Goal: Information Seeking & Learning: Learn about a topic

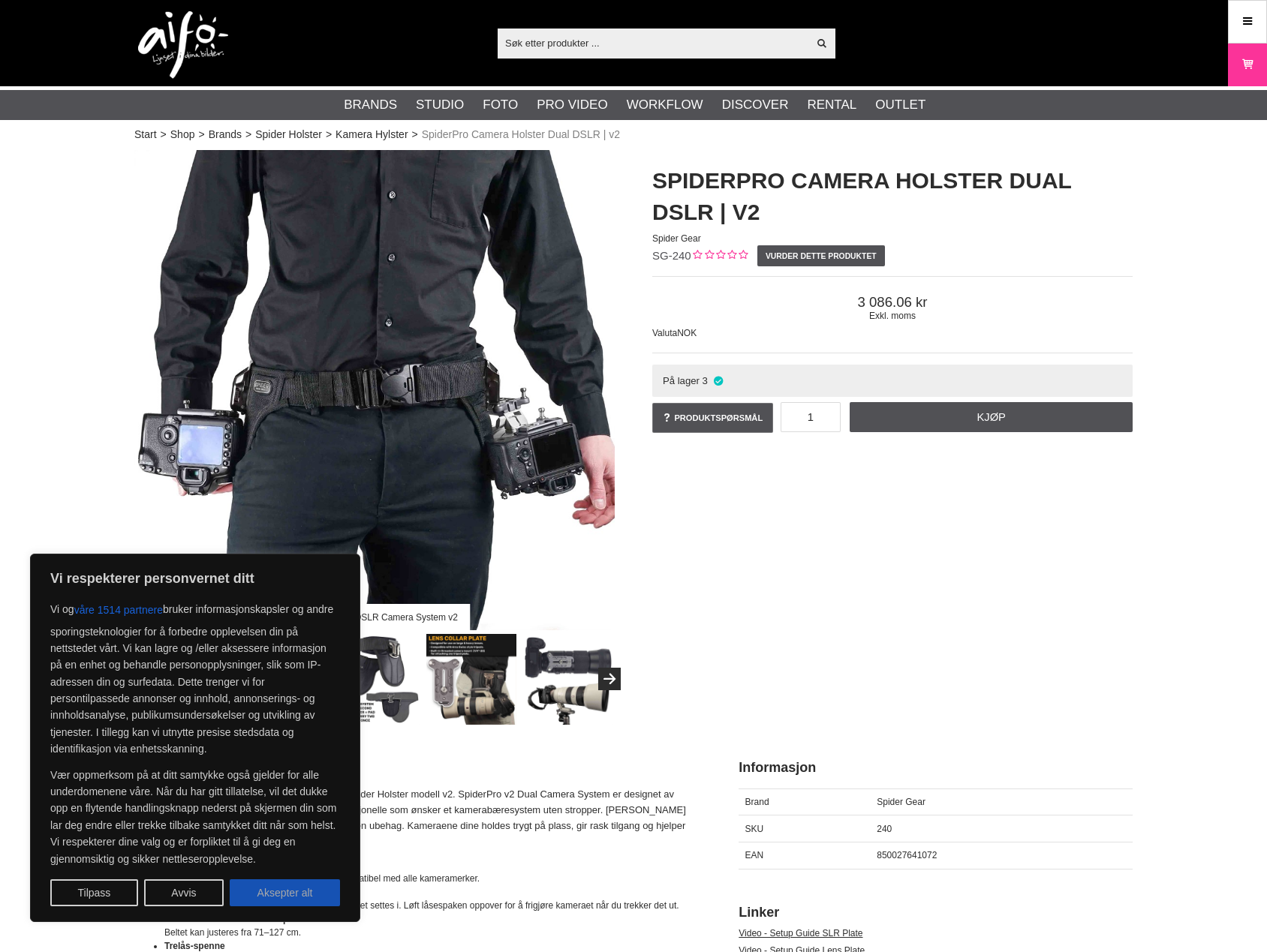
click at [302, 894] on button "Aksepter alt" at bounding box center [284, 893] width 110 height 27
checkbox input "true"
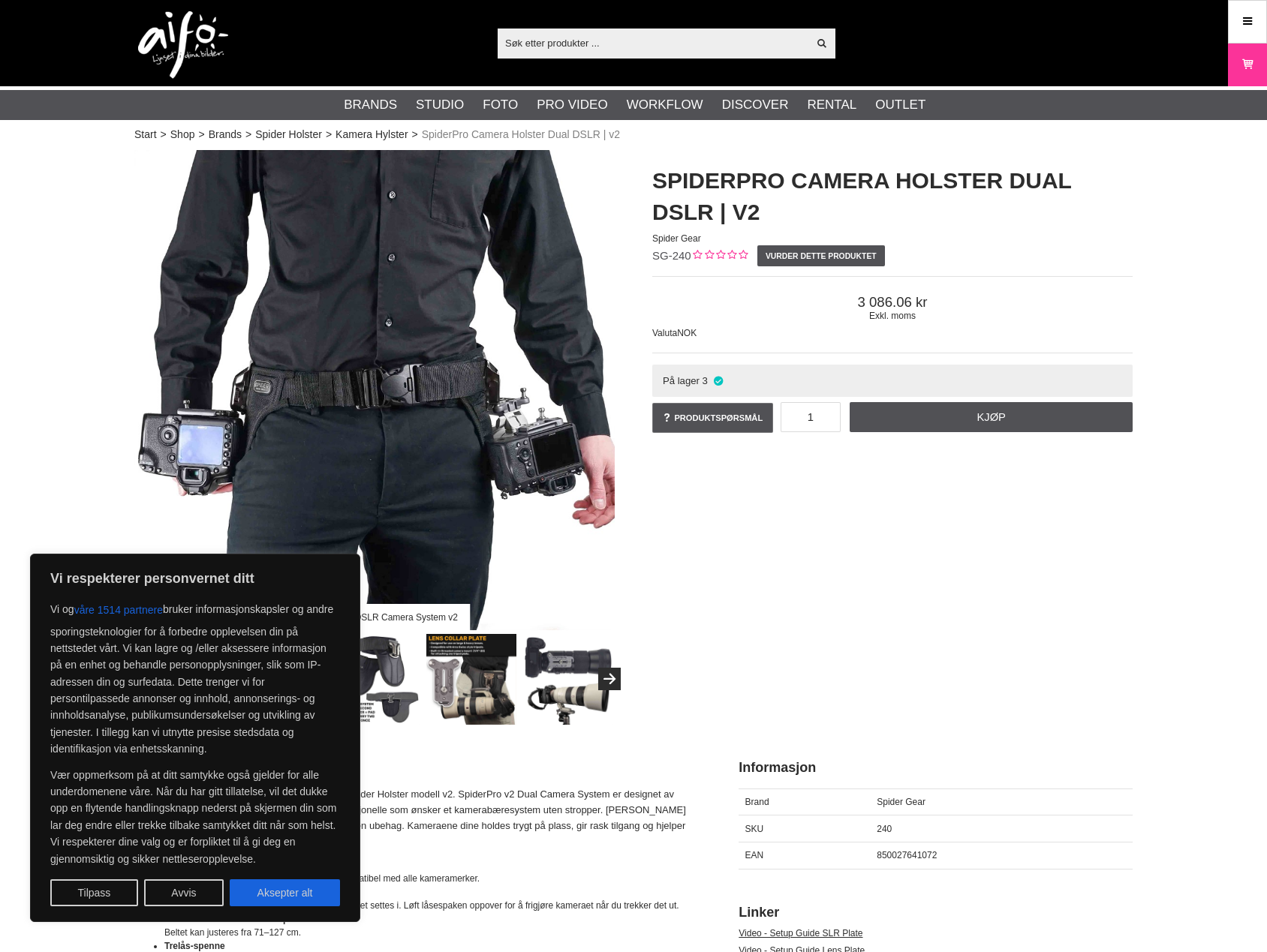
checkbox input "true"
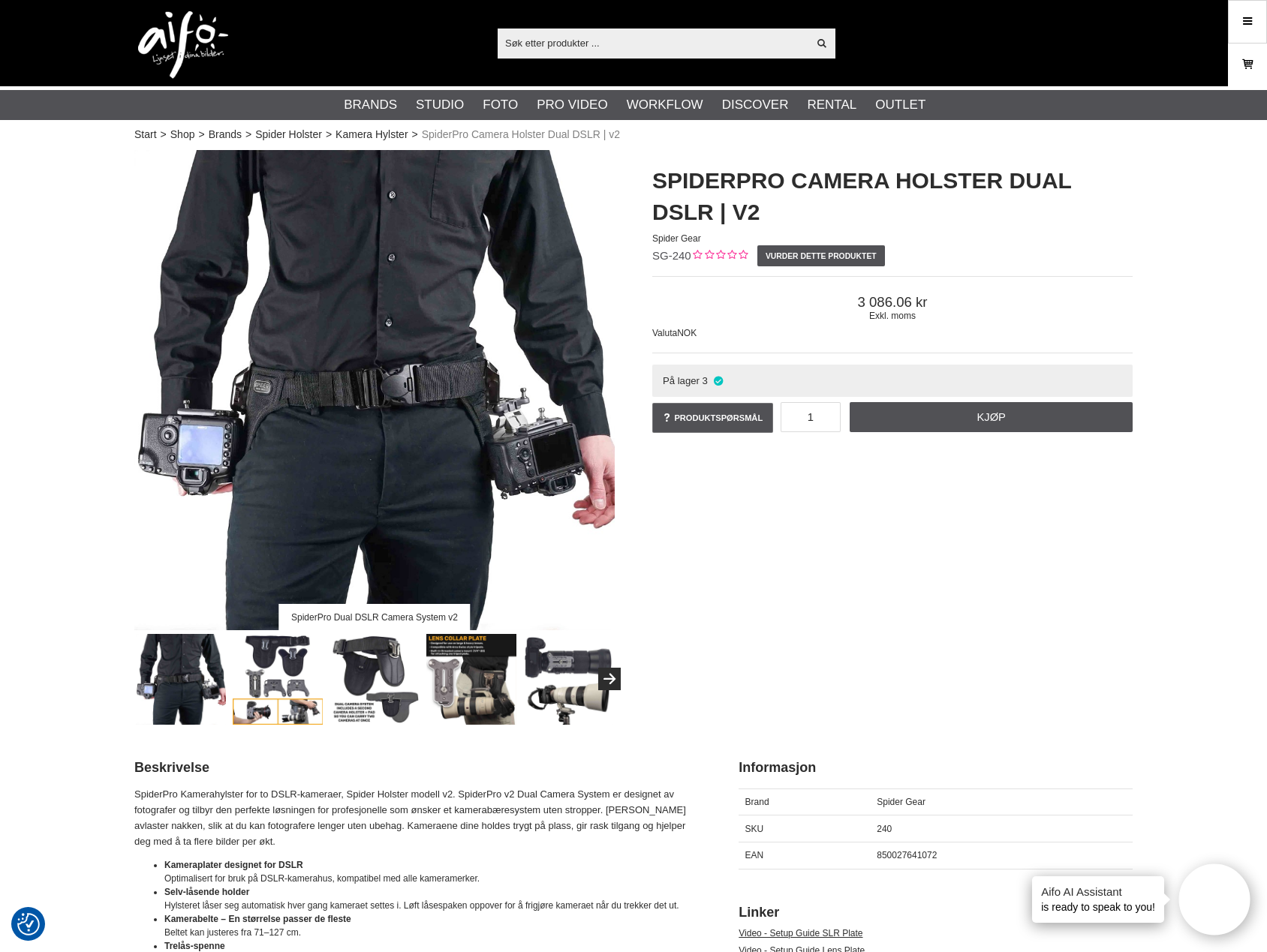
click at [1242, 59] on icon at bounding box center [1247, 64] width 15 height 16
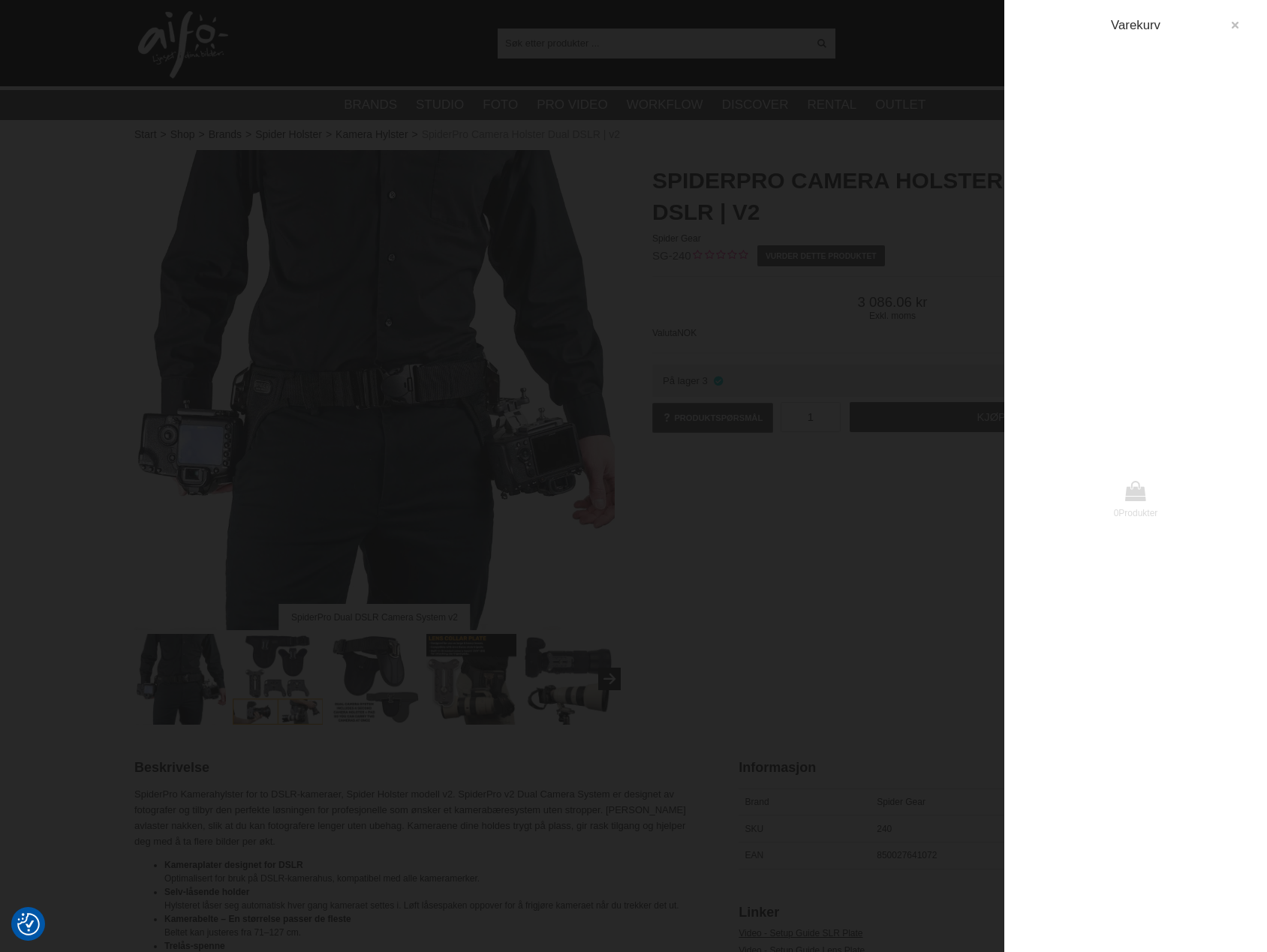
click at [1237, 22] on icon "button" at bounding box center [1235, 26] width 10 height 10
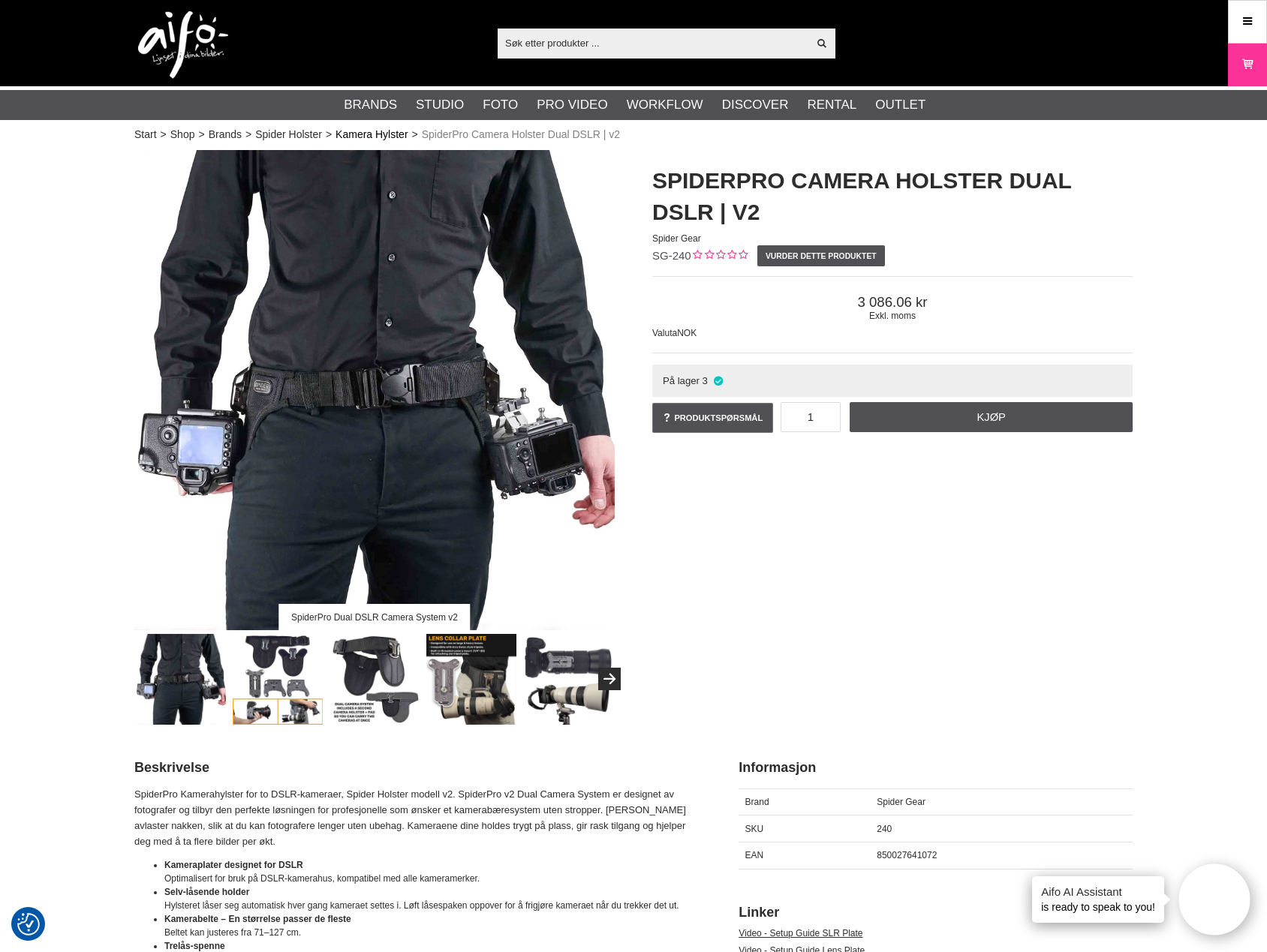
click at [367, 130] on link "Kamera Hylster" at bounding box center [372, 135] width 72 height 15
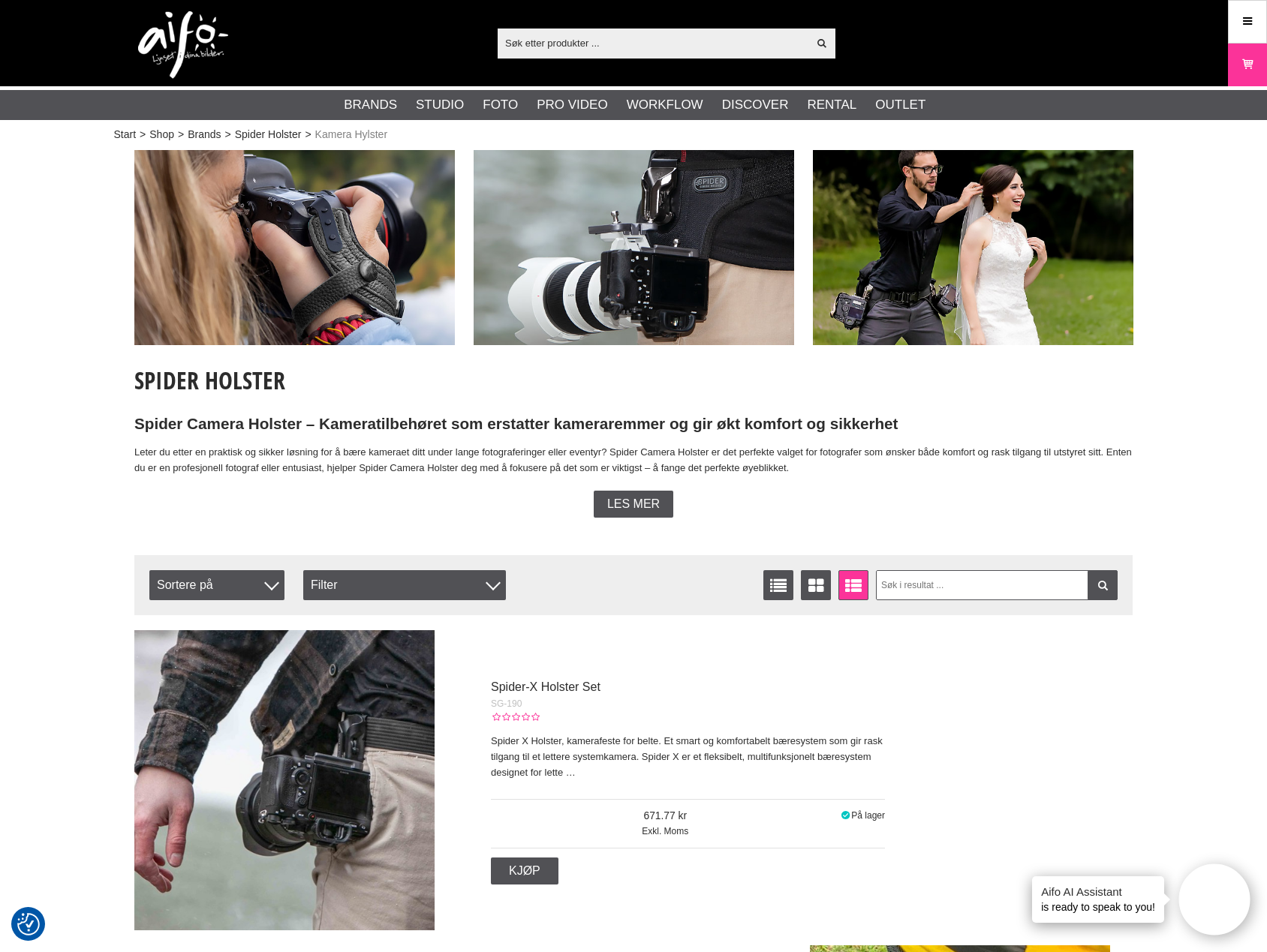
click at [622, 500] on span "Les mer" at bounding box center [634, 505] width 53 height 14
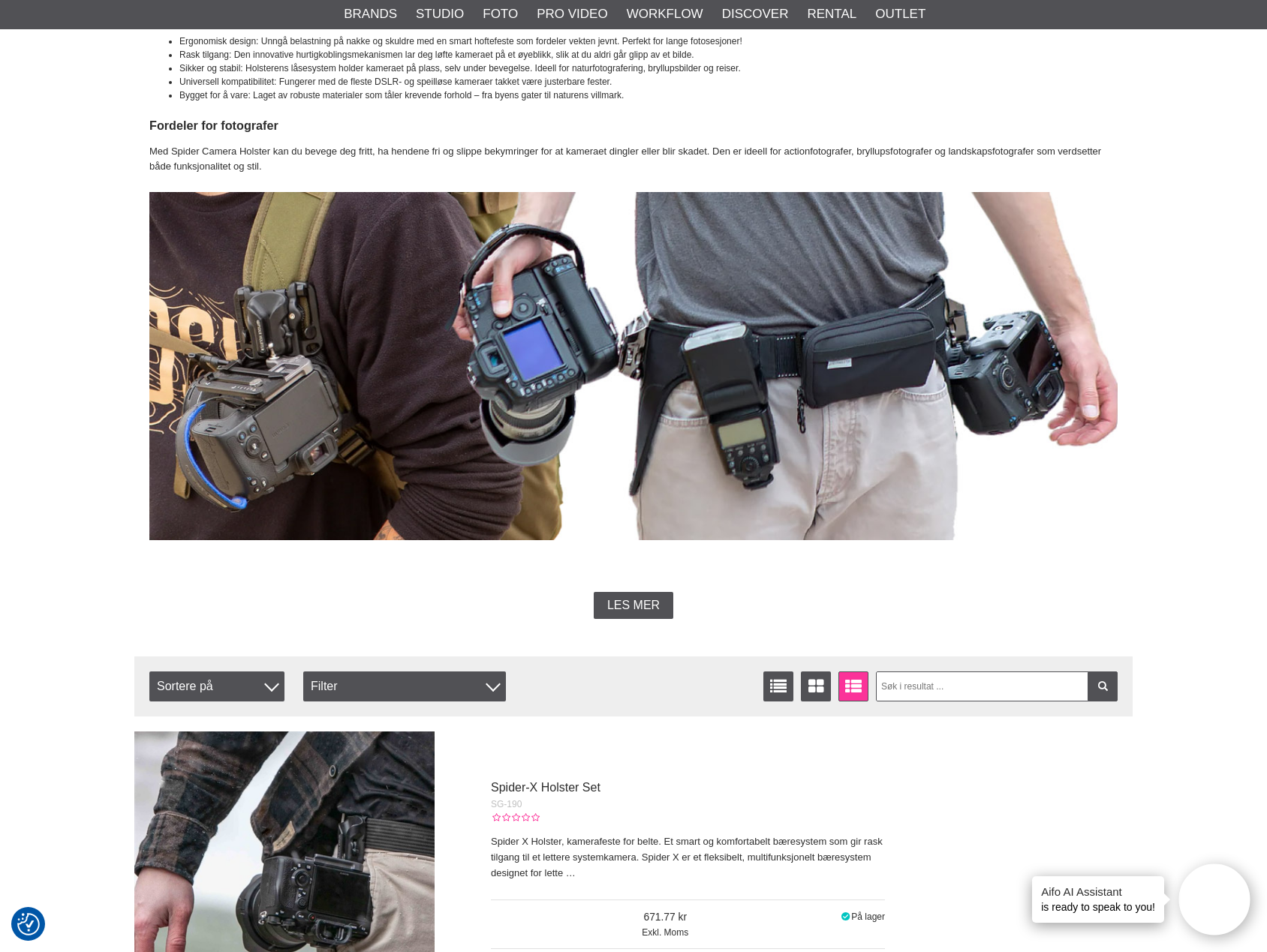
scroll to position [525, 0]
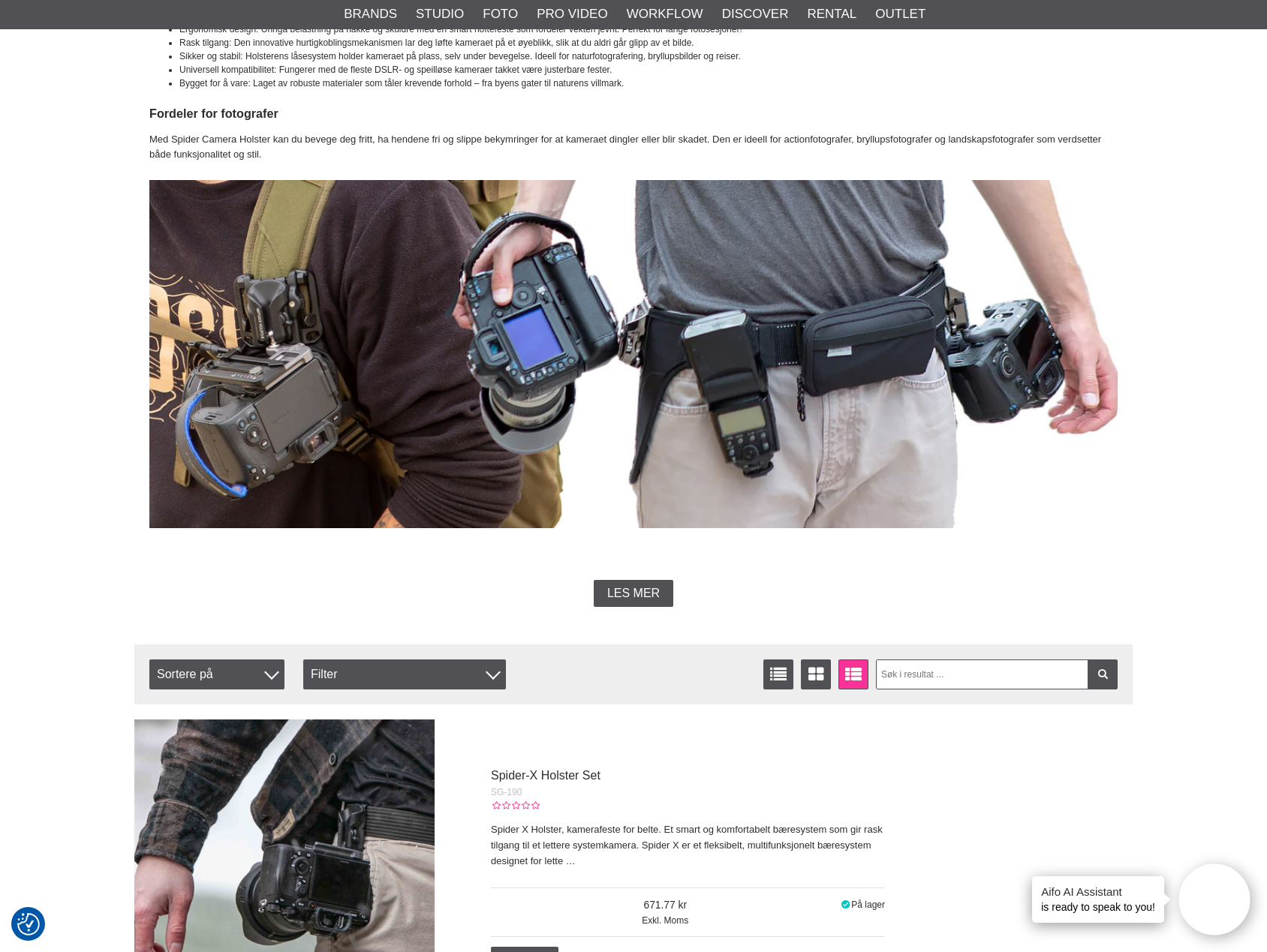
click at [637, 596] on span "Les mer" at bounding box center [634, 593] width 53 height 14
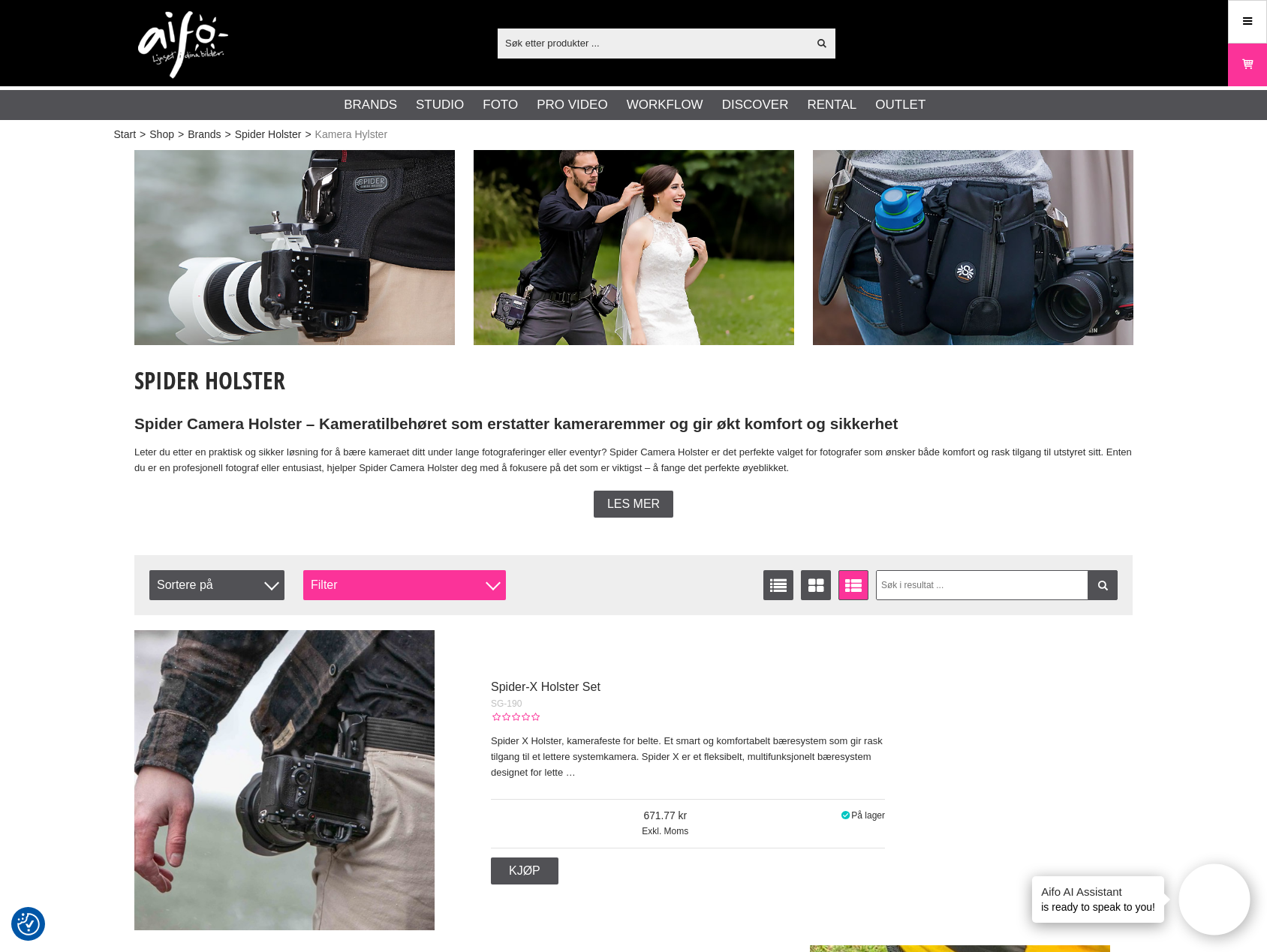
click at [460, 578] on div "Filter" at bounding box center [405, 585] width 203 height 30
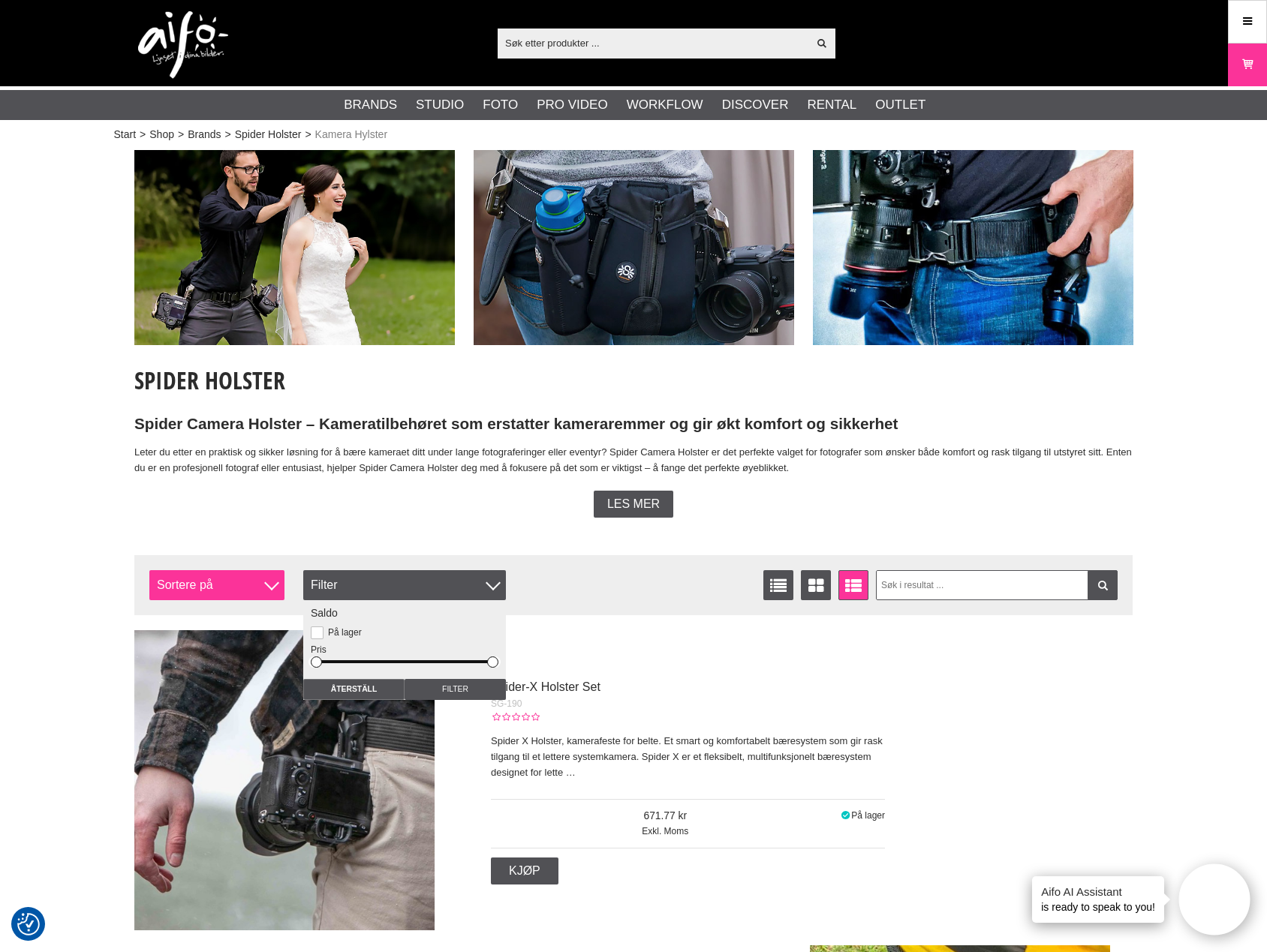
click at [244, 578] on span "Sortere på" at bounding box center [217, 585] width 135 height 30
click at [655, 648] on div "Spider-X Holster Set SG-190 Spider X Holster, kamerafeste for belte. Et smart o…" at bounding box center [622, 781] width 976 height 300
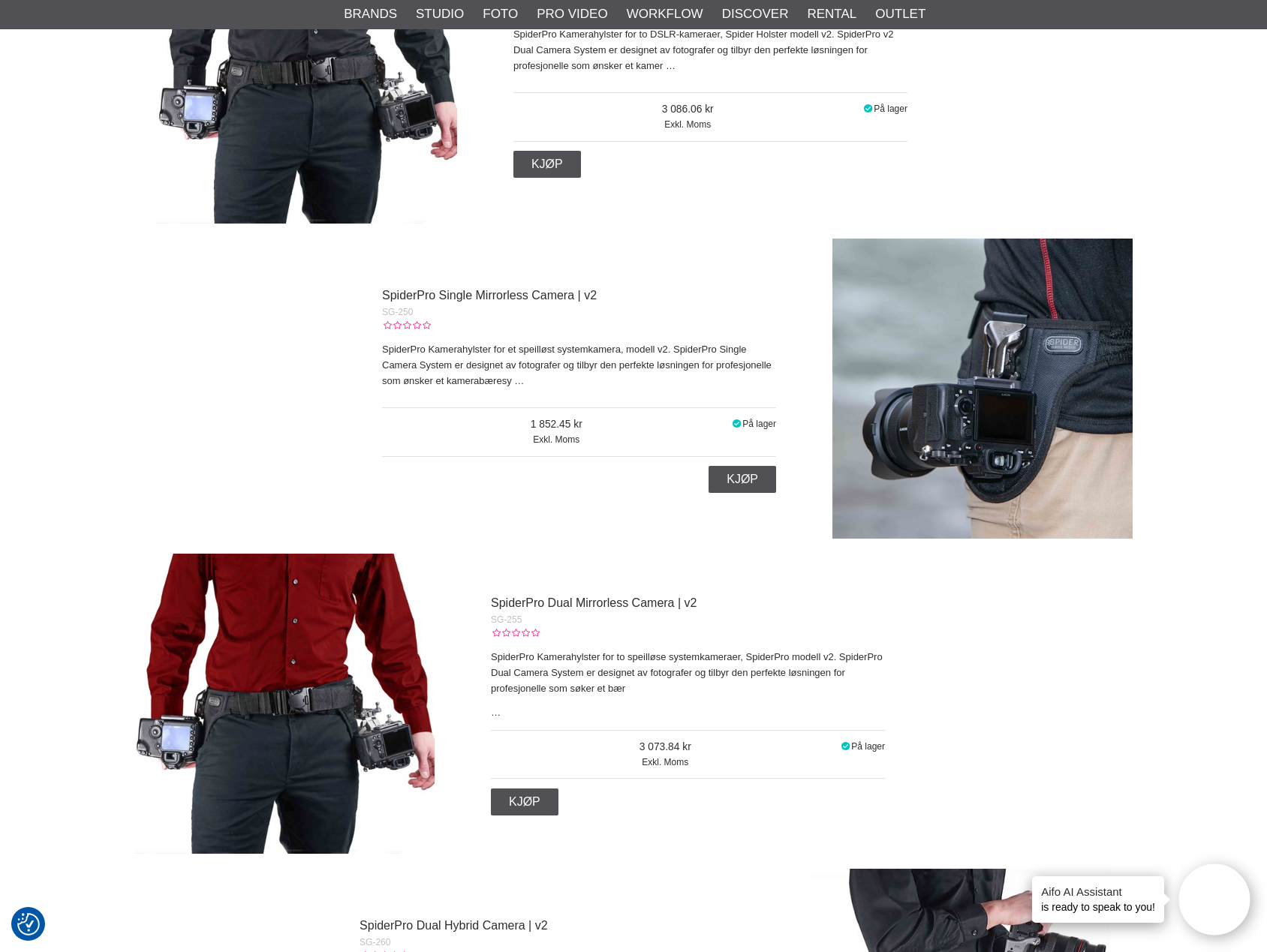
scroll to position [1351, 0]
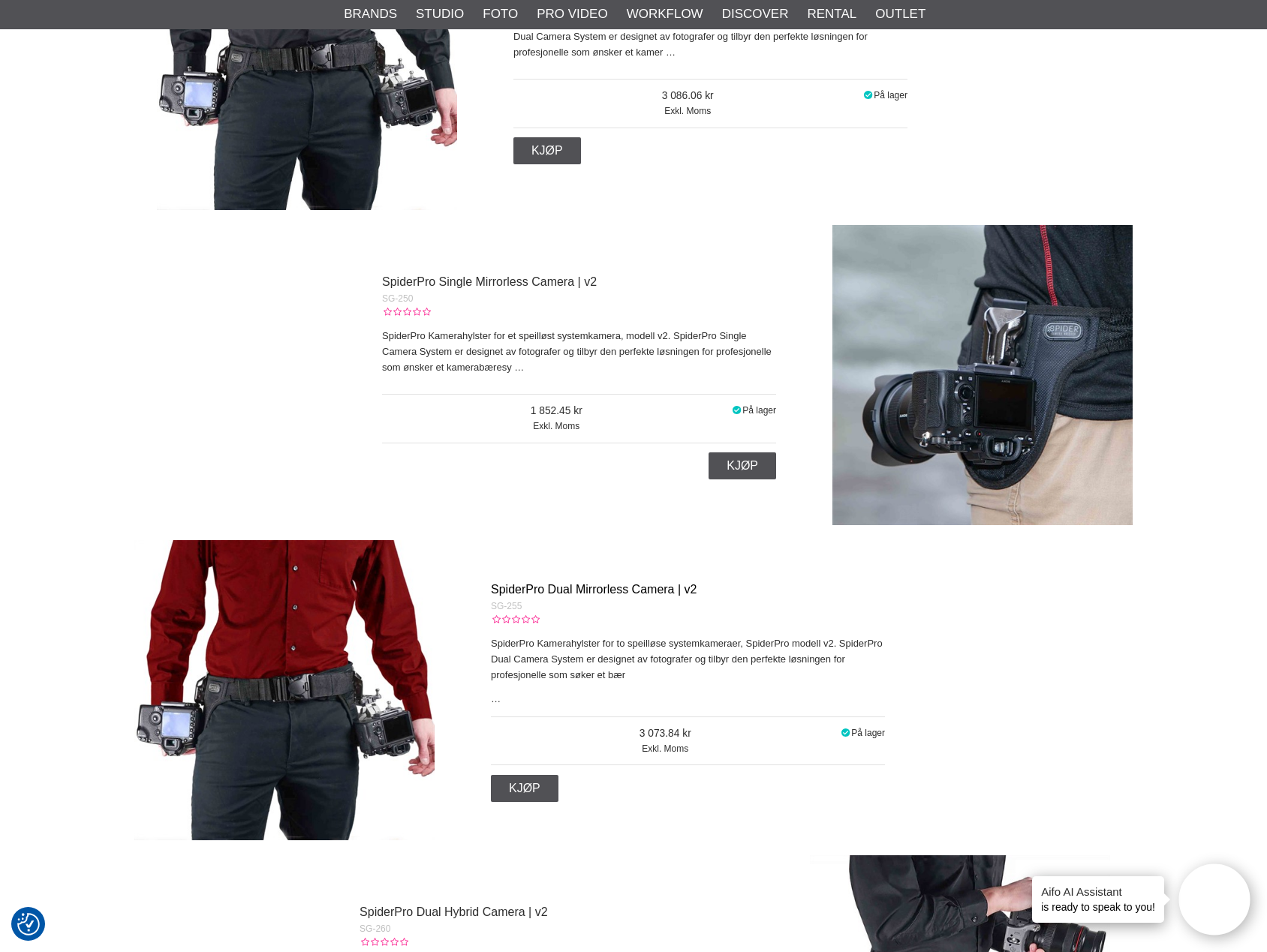
click at [544, 591] on link "SpiderPro Dual Mirrorless Camera | v2" at bounding box center [593, 589] width 205 height 13
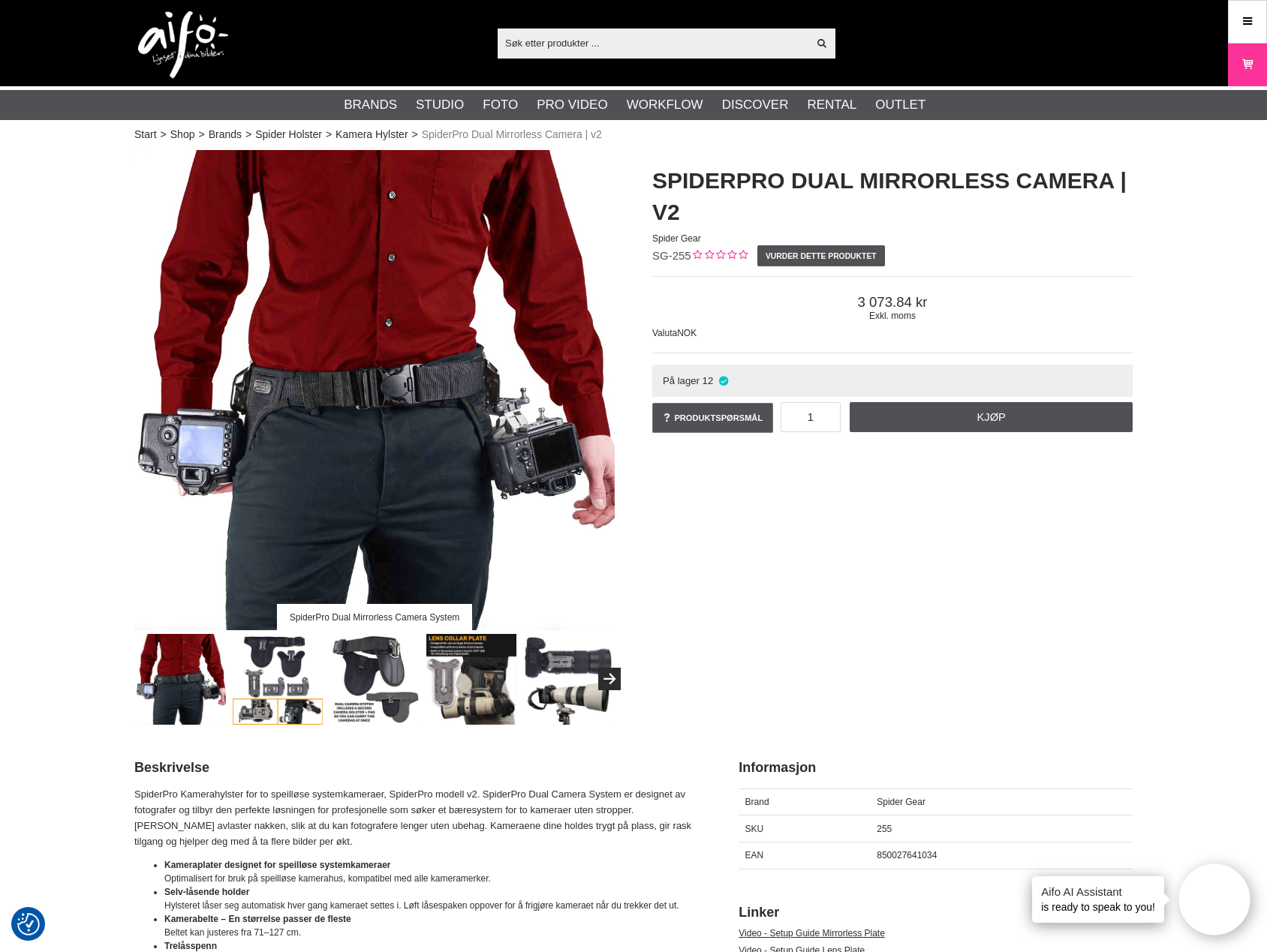
click at [271, 676] on img at bounding box center [278, 679] width 91 height 91
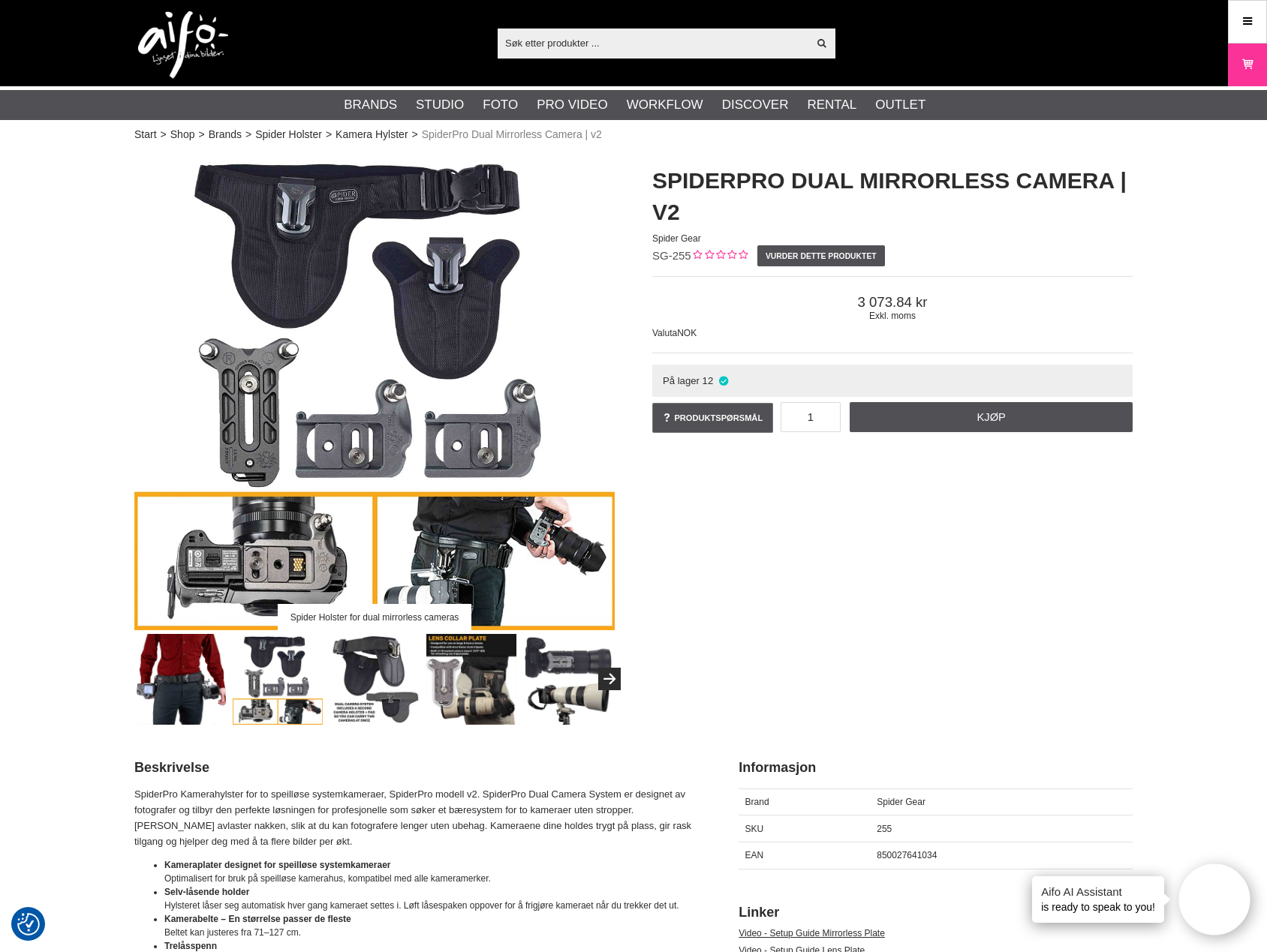
click at [392, 674] on img at bounding box center [374, 679] width 91 height 91
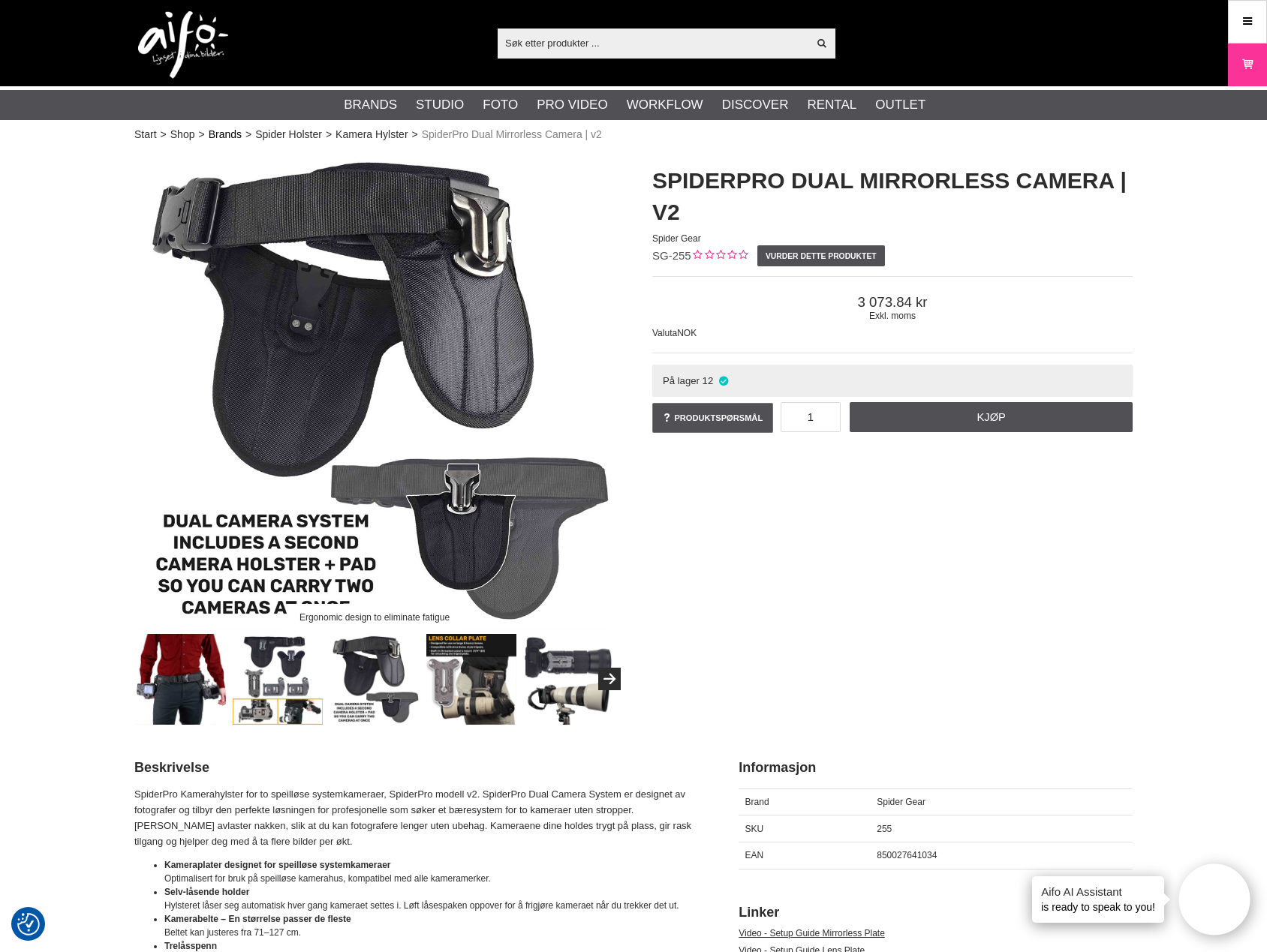
click at [225, 131] on link "Brands" at bounding box center [225, 135] width 33 height 15
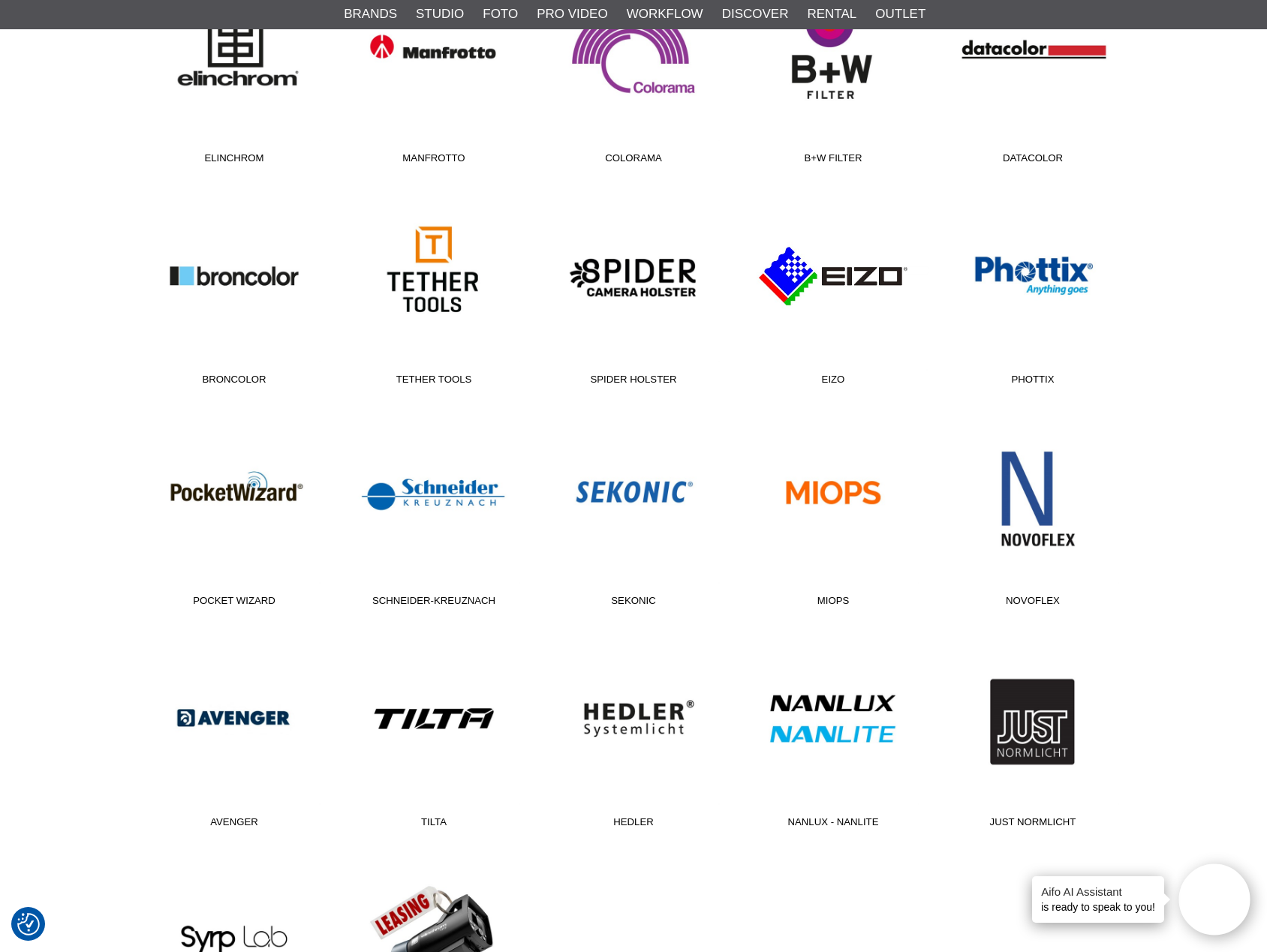
scroll to position [450, 0]
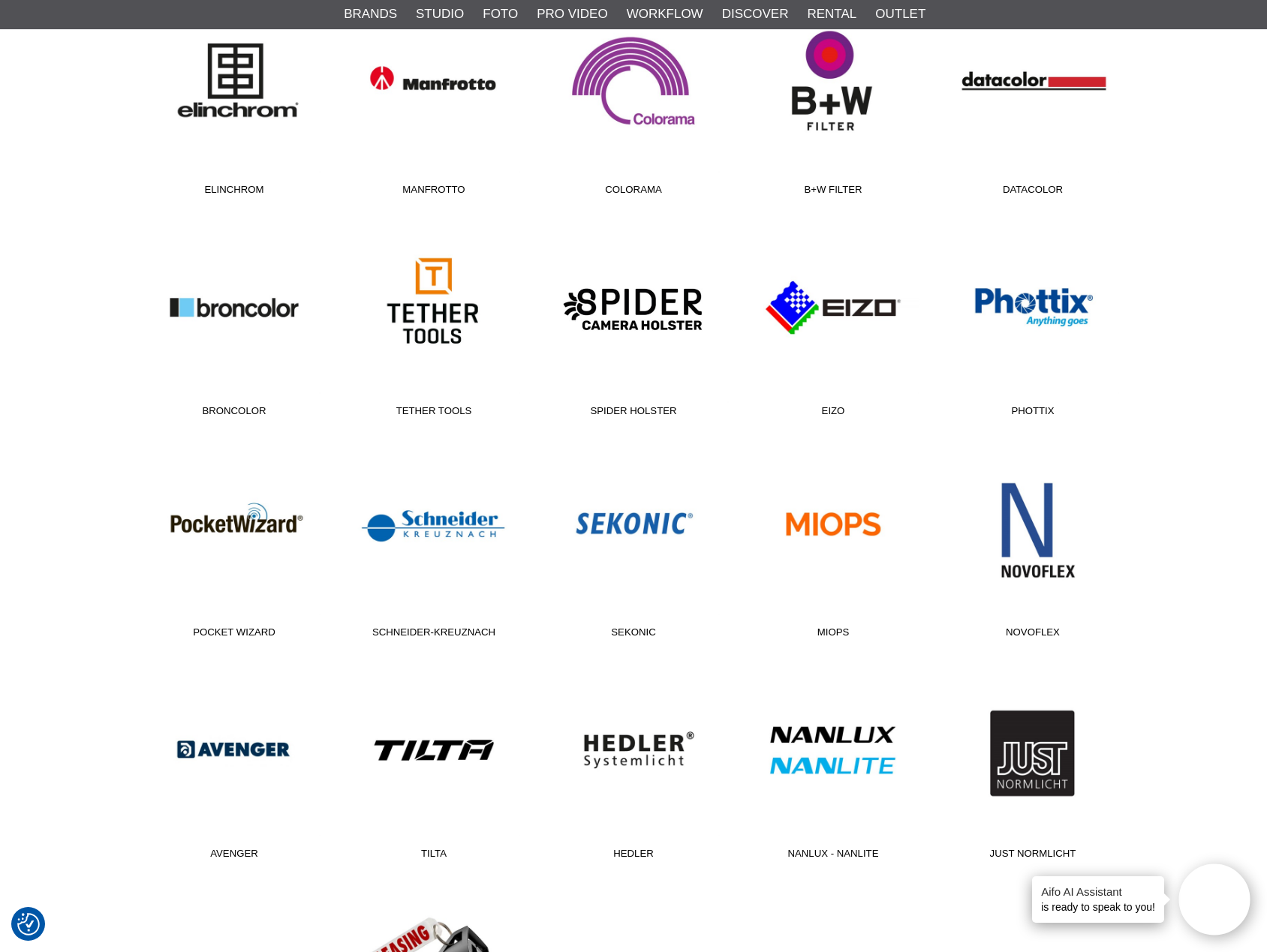
click at [641, 295] on link "Spider Holster" at bounding box center [634, 323] width 200 height 203
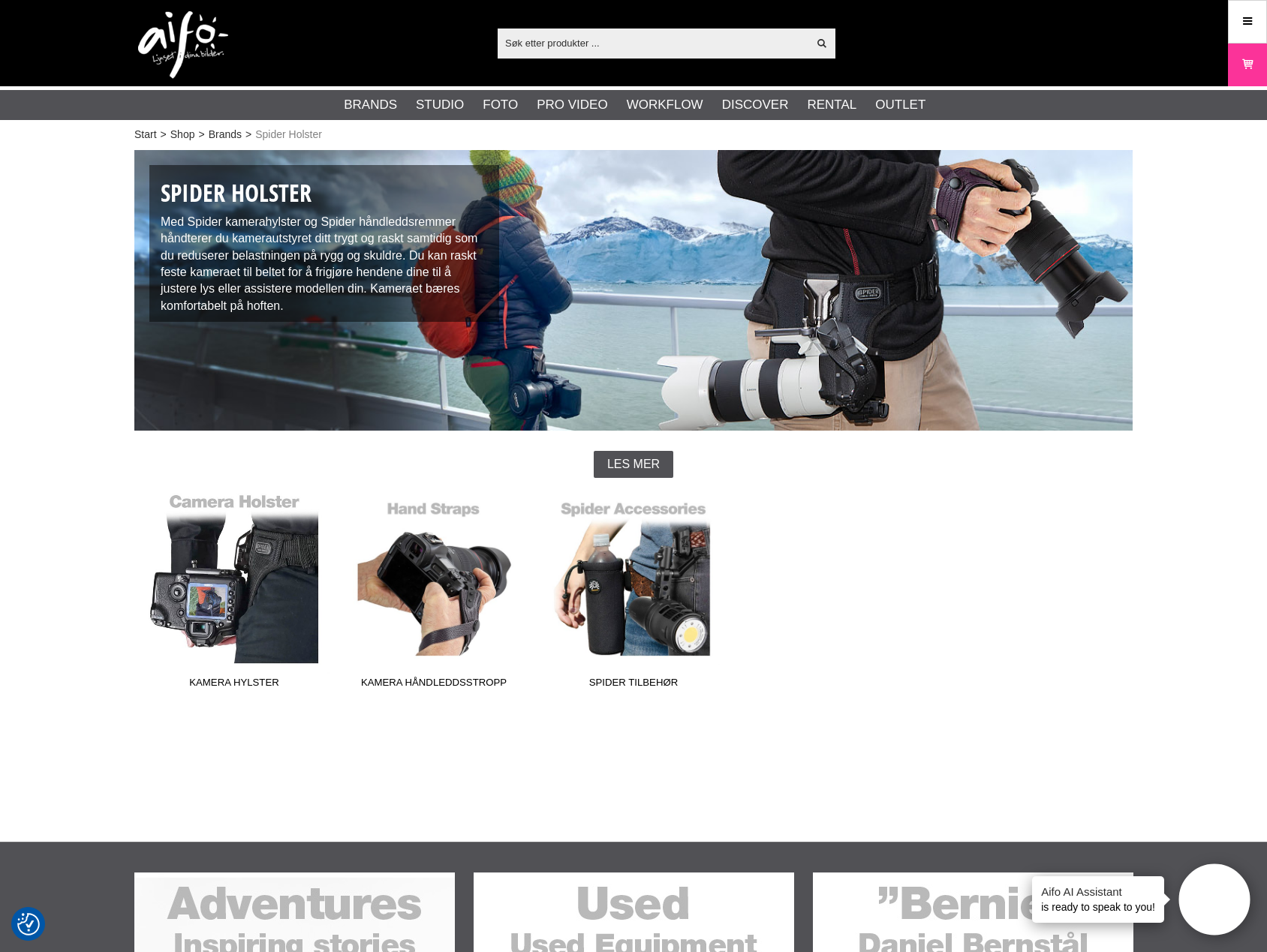
click at [234, 579] on link "Kamera Hylster" at bounding box center [234, 594] width 200 height 203
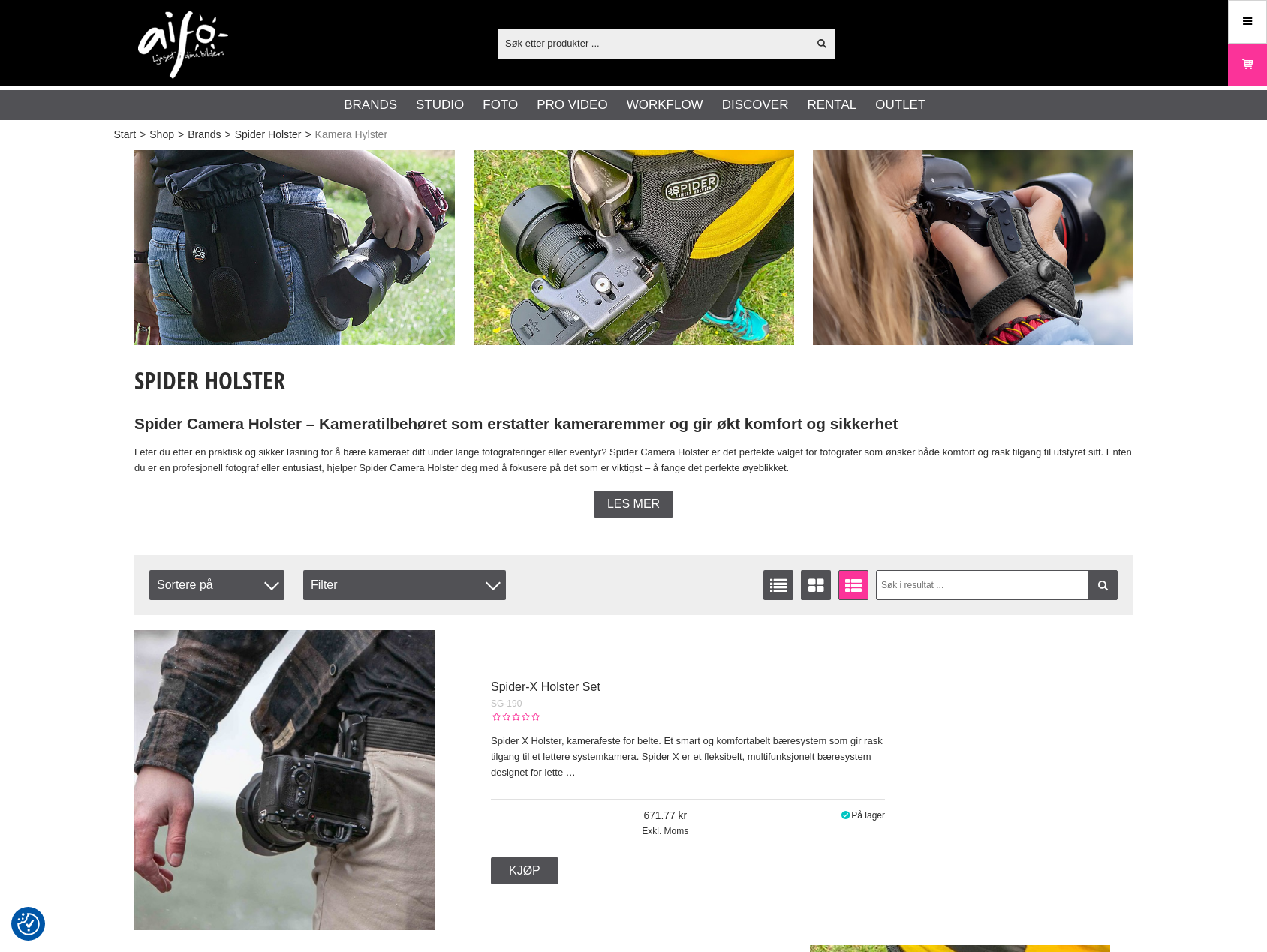
checkbox input "true"
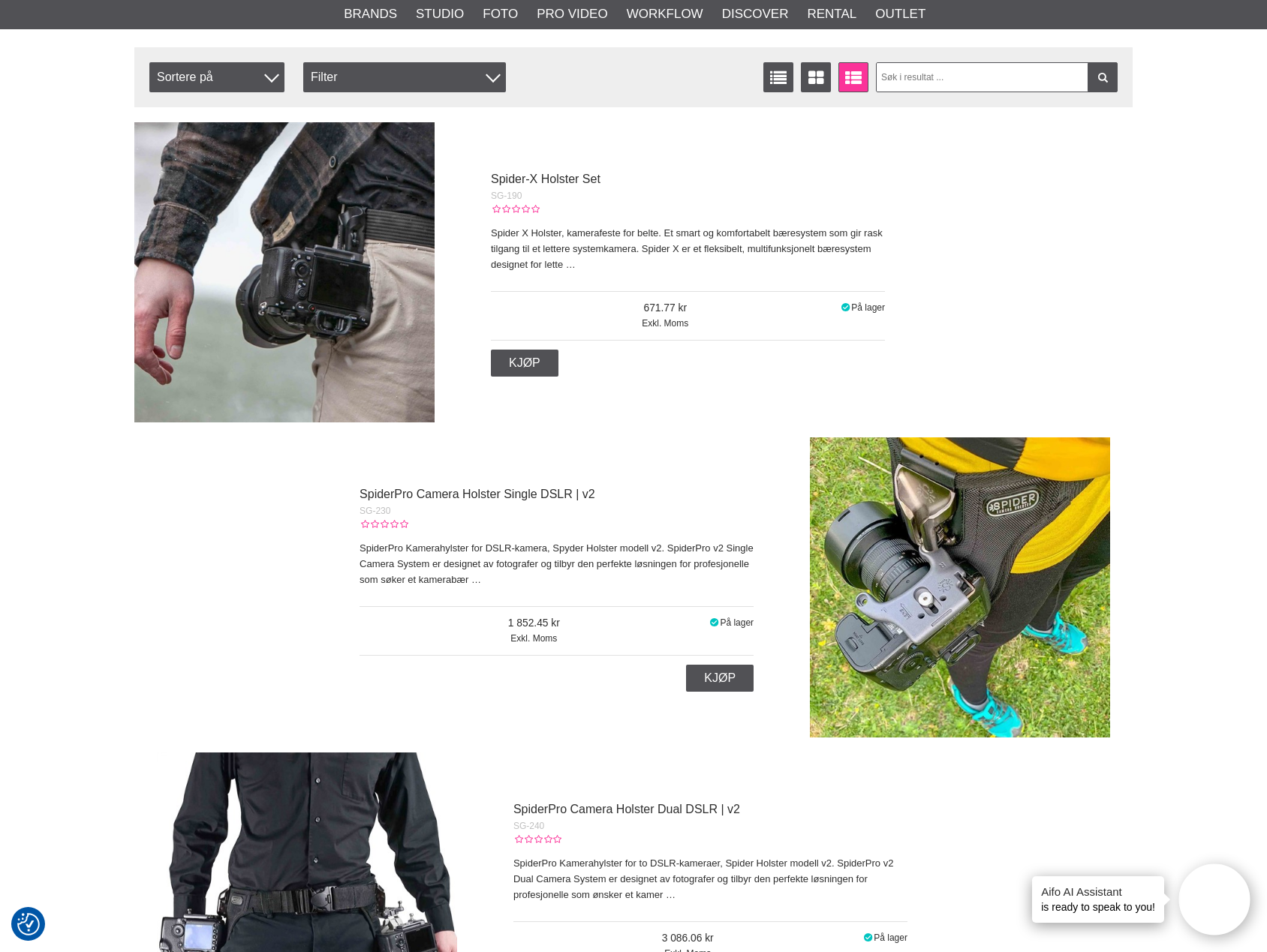
scroll to position [62, 0]
